Goal: Find specific page/section: Find specific page/section

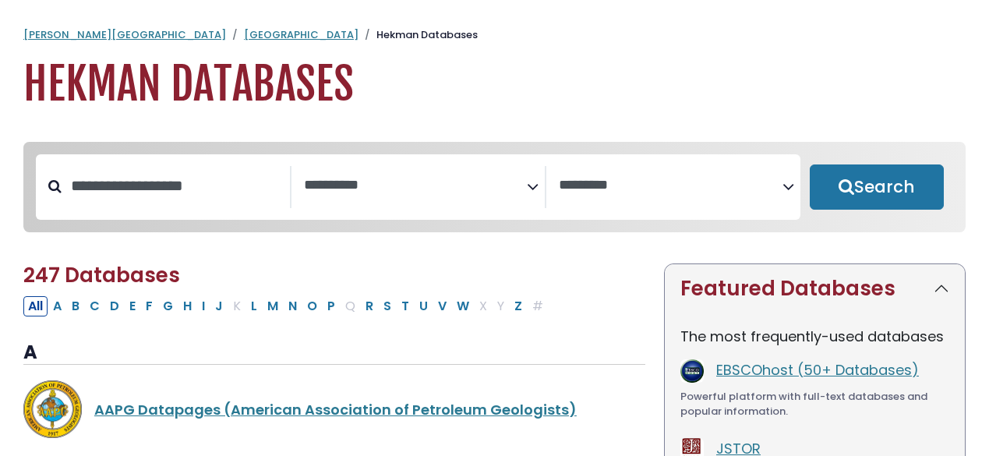
select select "Database Subject Filter"
select select "Database Vendors Filter"
click at [125, 198] on input "Search database by title or keyword" at bounding box center [176, 186] width 228 height 26
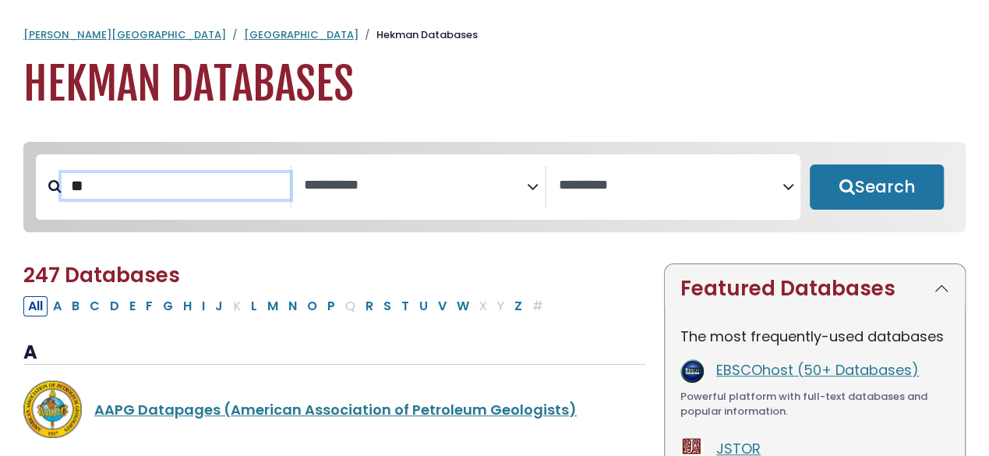
type input "*"
type input "******"
click at [810, 164] on button "Search" at bounding box center [877, 186] width 134 height 45
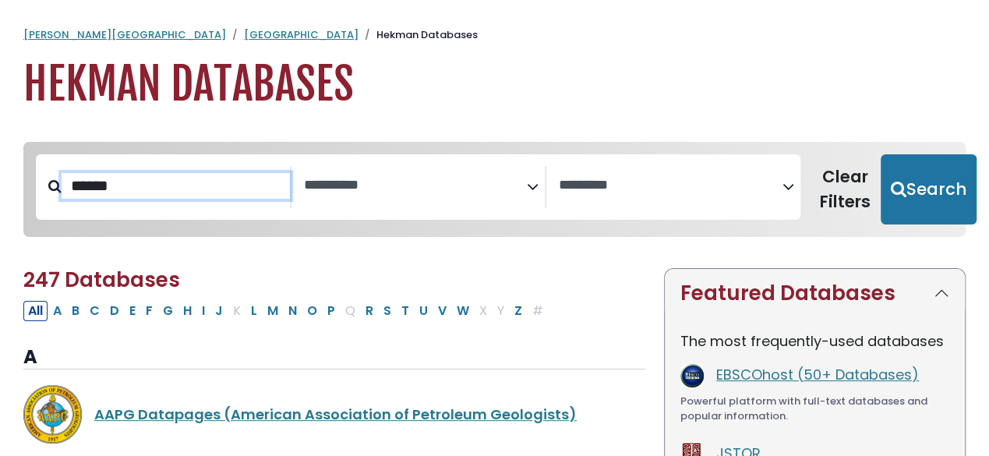
select select "Database Subject Filter"
select select "Database Vendors Filter"
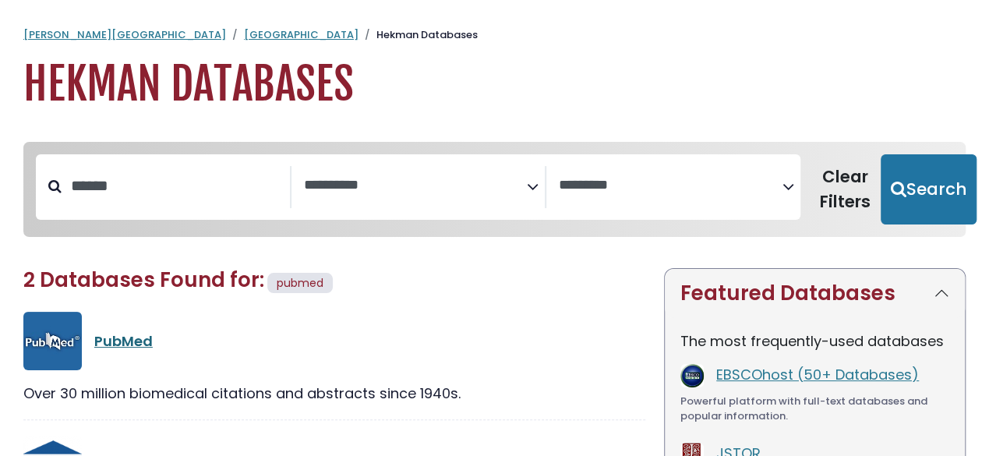
click at [119, 342] on link "PubMed" at bounding box center [123, 340] width 58 height 19
